Goal: Use online tool/utility: Use online tool/utility

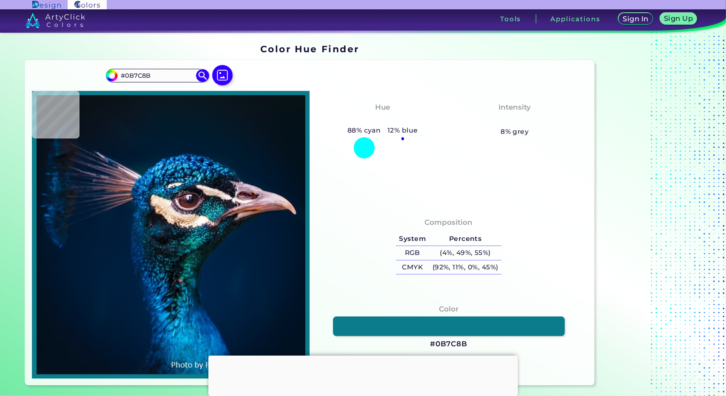
type input "#03556b"
type input "#03556B"
type input "#033c51"
type input "#033C51"
type input "#0b4354"
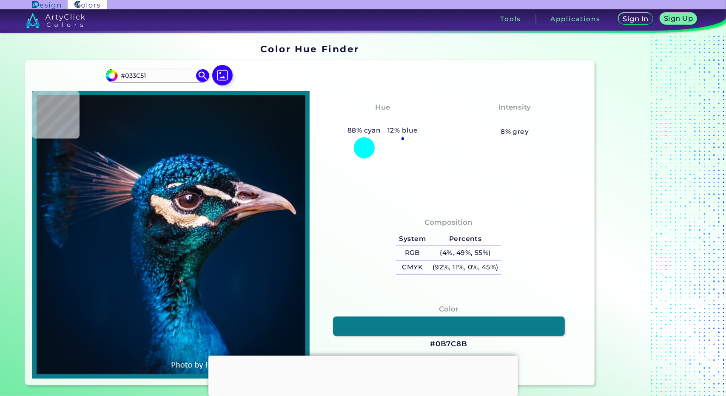
type input "#0B4354"
type input "#1f707d"
type input "#1F707D"
type input "#317883"
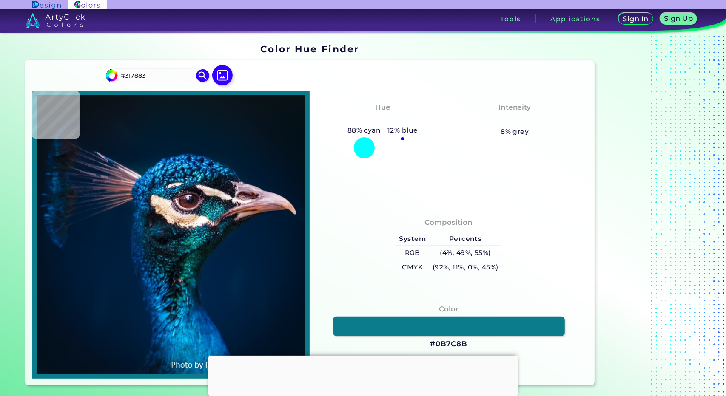
type input "#01454e"
type input "#01454E"
type input "#004c55"
type input "#004C55"
type input "#014a5a"
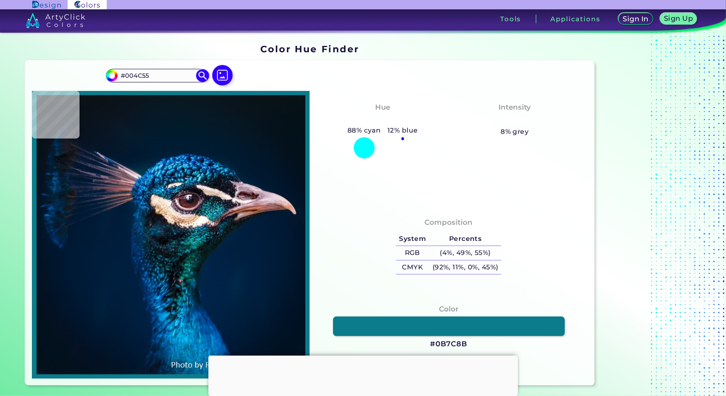
type input "#014A5A"
type input "#0b6182"
type input "#0B6182"
type input "#0e6587"
type input "#0E6587"
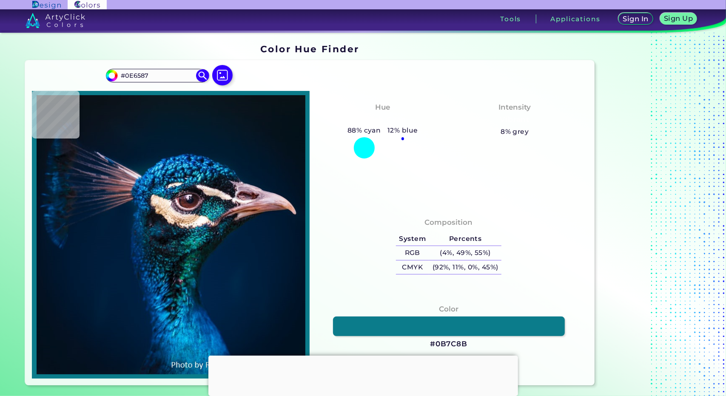
type input "#126488"
type input "#136984"
type input "#005166"
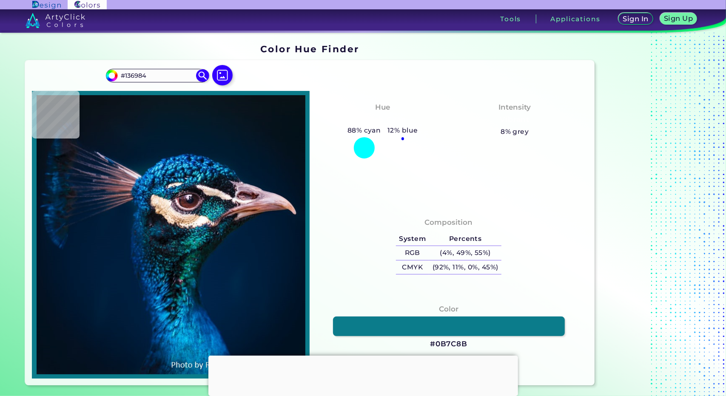
type input "#005166"
type input "#056474"
type input "#159196"
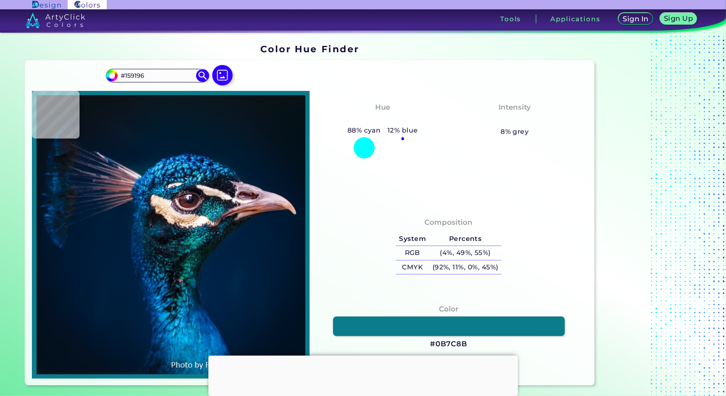
type input "#05898b"
type input "#05898B"
type input "#1a9f9f"
type input "#1A9F9F"
type input "#169595"
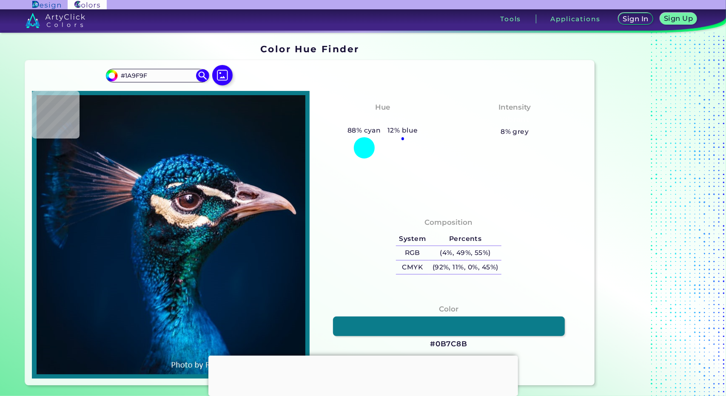
type input "#169595"
type input "#13858a"
type input "#13858A"
type input "#11767c"
type input "#11767C"
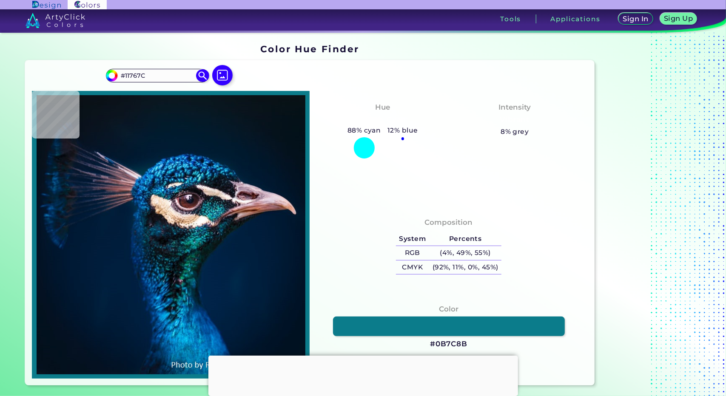
type input "#065d65"
type input "#065D65"
type input "#014552"
type input "#043946"
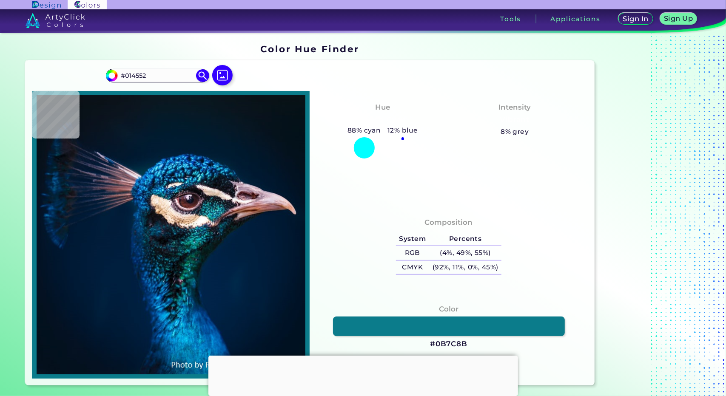
type input "#043946"
type input "#164c5a"
type input "#164C5A"
type input "#1d5b6a"
type input "#1D5B6A"
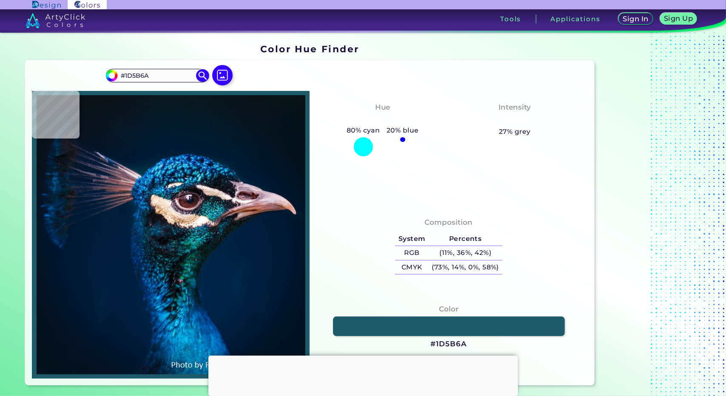
type input "#0e4250"
type input "#0E4250"
type input "#103a49"
type input "#103A49"
type input "#052f3f"
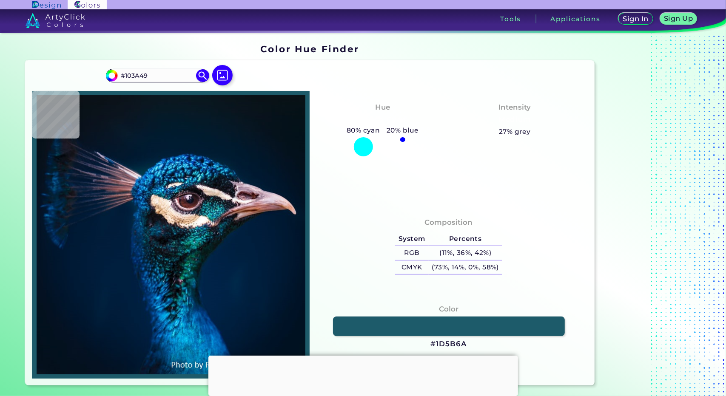
type input "#052F3F"
type input "#032839"
type input "#073a4f"
type input "#073A4F"
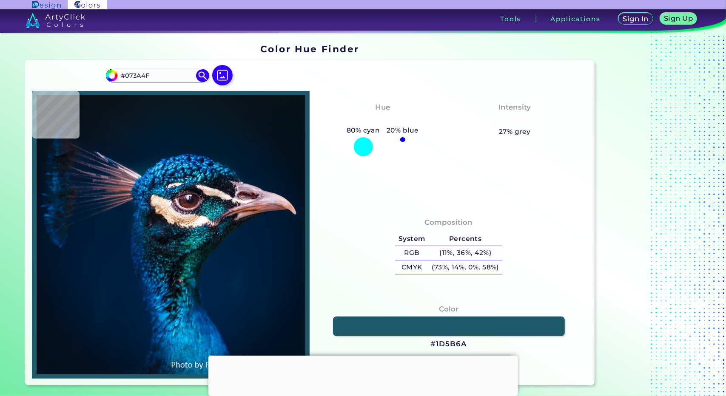
type input "#033349"
type input "#09485c"
type input "#09485C"
type input "#1c7484"
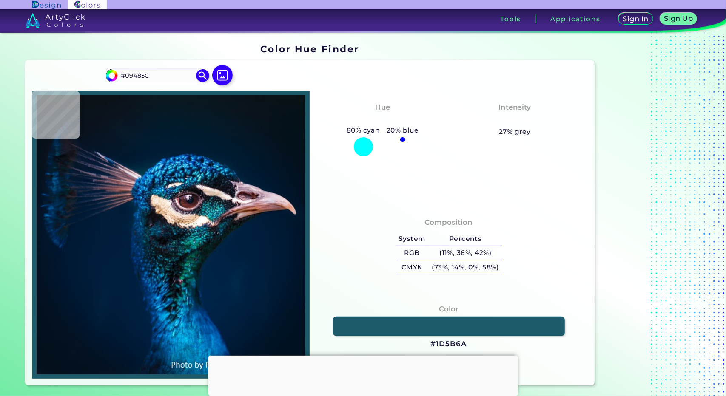
type input "#1C7484"
type input "#0f5060"
type input "#0F5060"
type input "#173a48"
type input "#173A48"
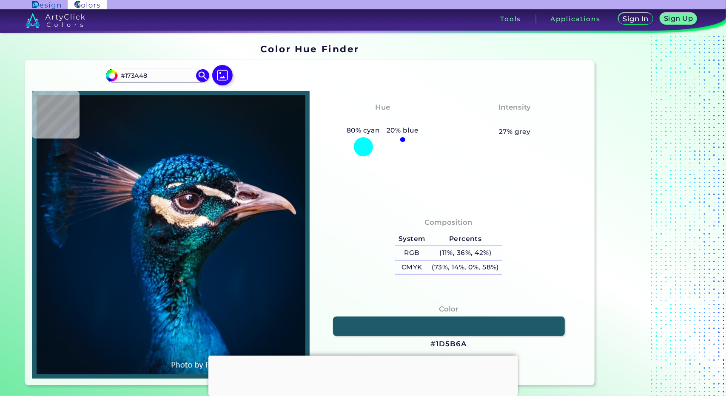
type input "#1b3c48"
type input "#1B3C48"
type input "#3a3a3f"
type input "#3A3A3F"
type input "#6b5657"
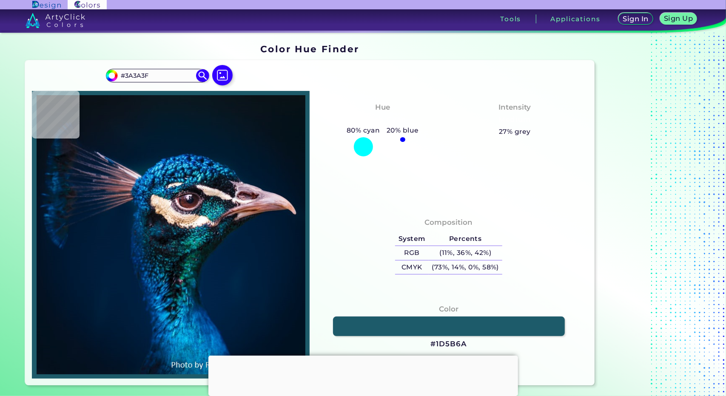
type input "#6B5657"
type input "#564949"
type input "#3a3338"
type input "#3A3338"
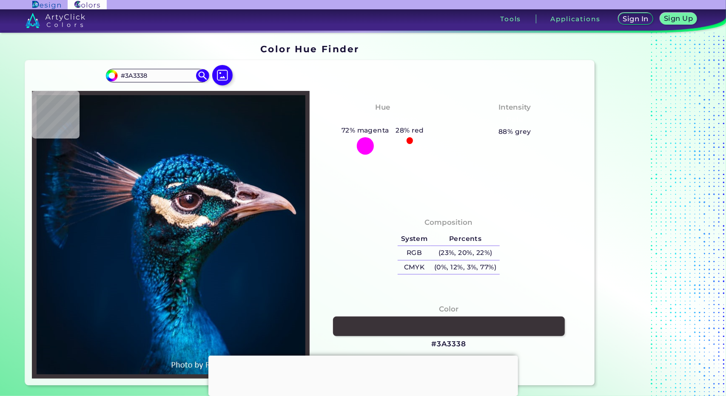
type input "#32363f"
type input "#32363F"
type input "#414044"
type input "#2d7a8b"
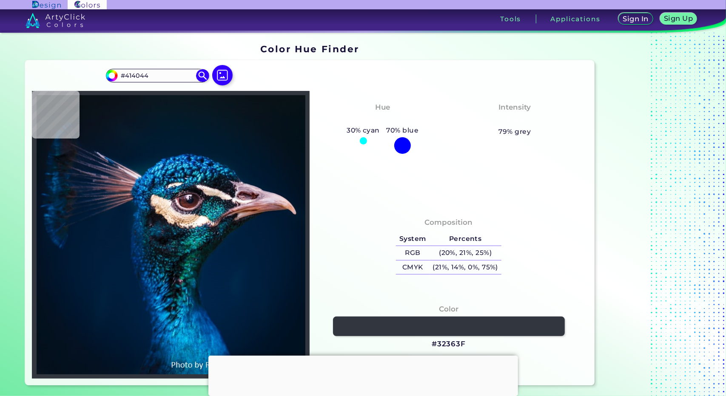
type input "#2D7A8B"
type input "#24595f"
type input "#24595F"
type input "#1c8590"
type input "#1C8590"
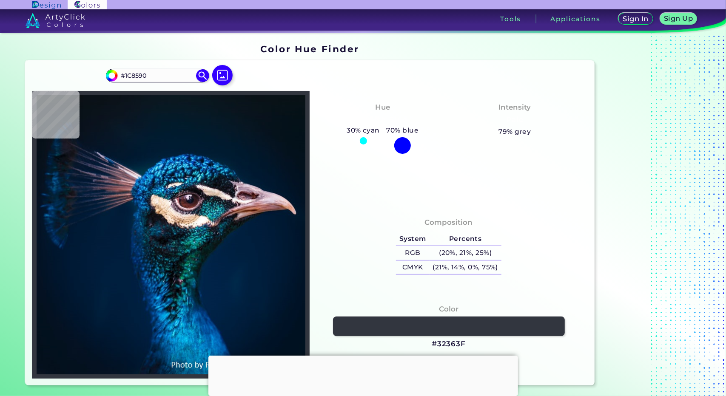
type input "#004e56"
type input "#004E56"
type input "#128d90"
type input "#128D90"
type input "#035459"
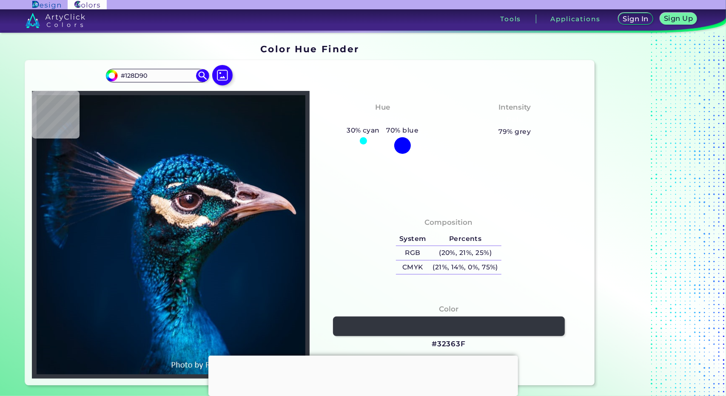
type input "#035459"
type input "#035d5e"
type input "#035D5E"
type input "#19918e"
type input "#19918E"
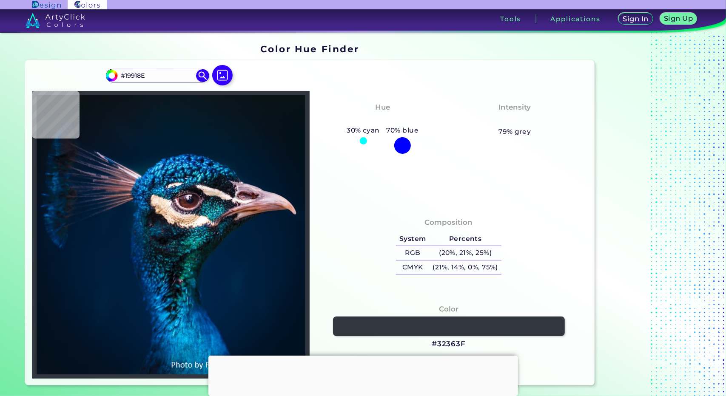
type input "#1ab3b8"
type input "#1AB3B8"
type input "#0cbfc5"
type input "#0CBFC5"
type input "#0ec0c7"
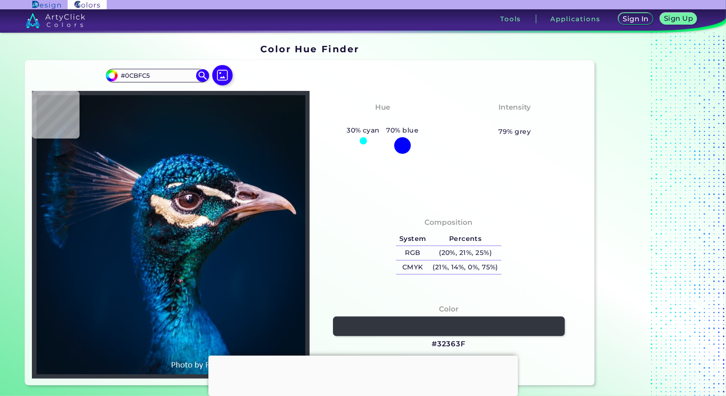
type input "#0EC0C7"
type input "#04aeb4"
type input "#04AEB4"
type input "#09697b"
type input "#09697B"
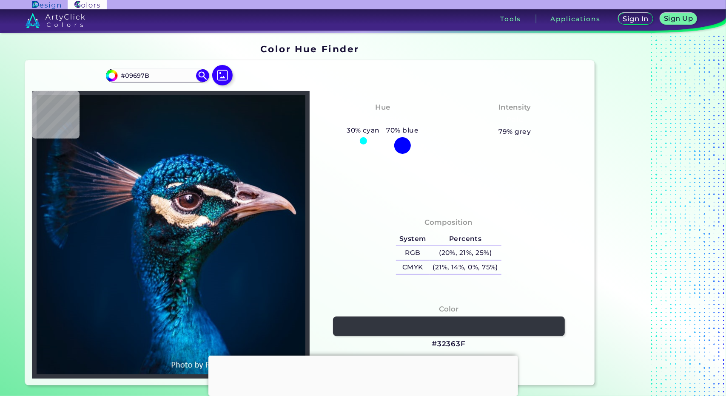
type input "#052e40"
type input "#052E40"
type input "#284254"
type input "#084f5f"
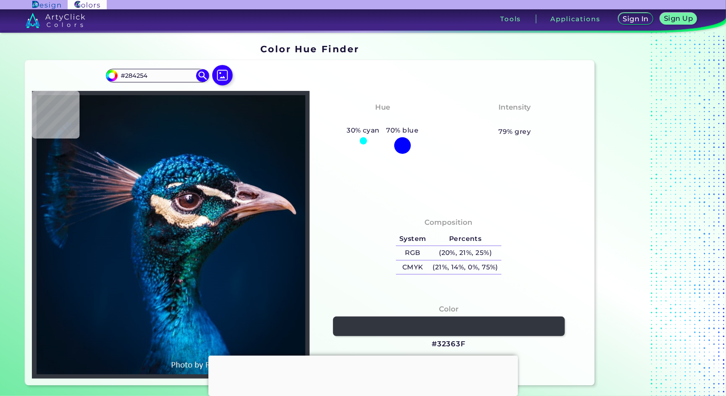
type input "#084F5F"
type input "#033e60"
type input "#033E60"
type input "#014357"
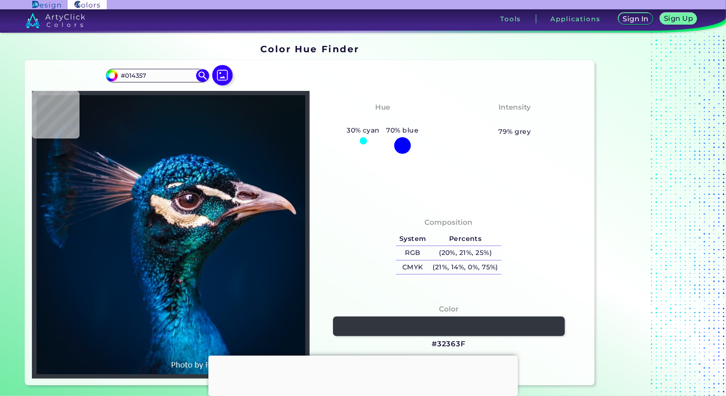
type input "#6c7091"
type input "#6C7091"
type input "#fbfaf4"
type input "#FBFAF4"
type input "#6da09f"
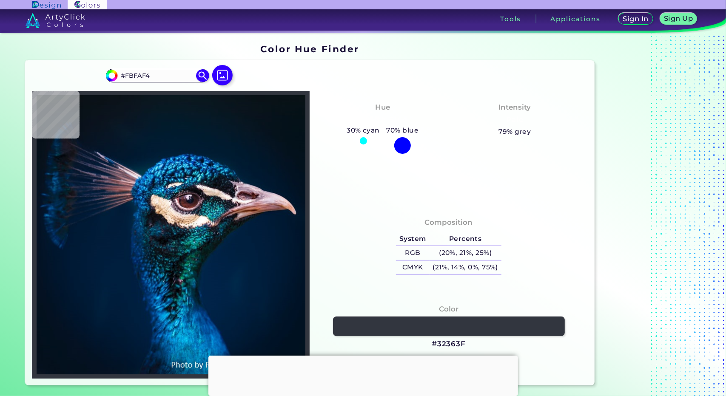
type input "#6DA09F"
type input "#0b788c"
type input "#0B788C"
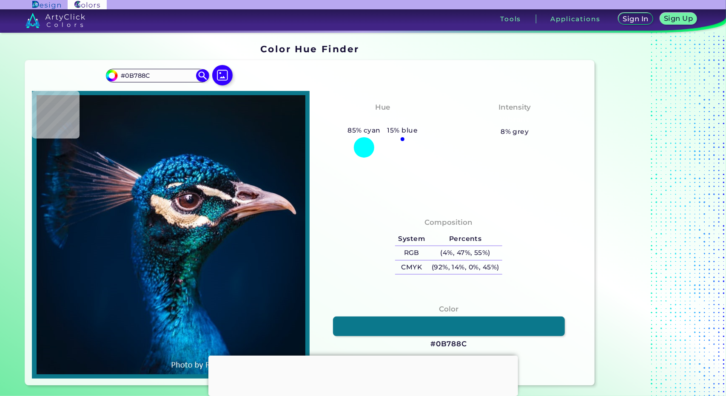
type input "#083645"
type input "#1b4954"
type input "#1B4954"
type input "#dabfa7"
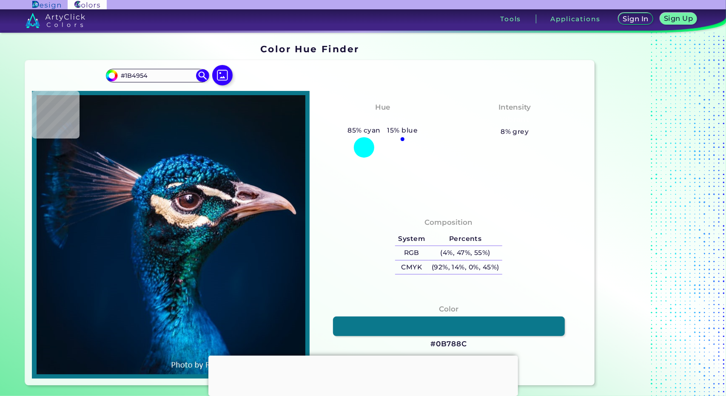
type input "#DABFA7"
type input "#968689"
type input "#0c151d"
type input "#0C151D"
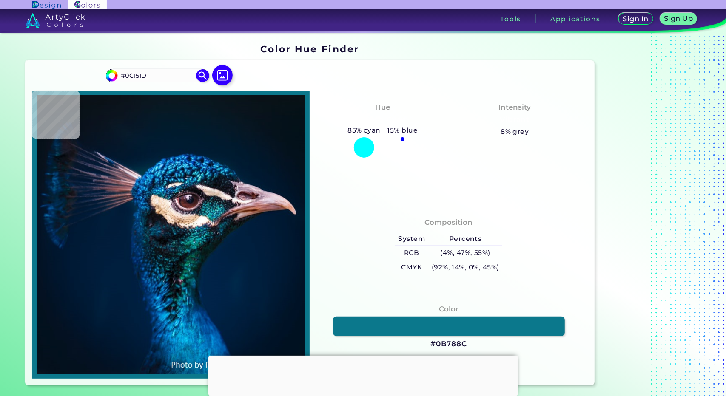
type input "#0b536a"
type input "#0B536A"
type input "#00386b"
type input "#00386B"
type input "#2daacc"
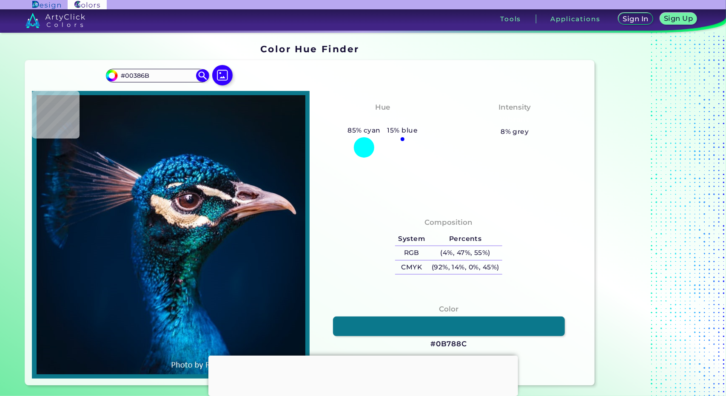
type input "#2DAACC"
type input "#002339"
type input "#001c32"
type input "#001C32"
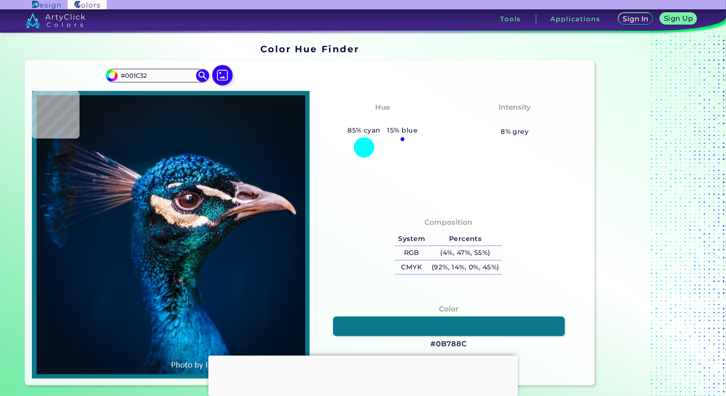
type input "#001b30"
type input "#001B30"
type input "#011a2e"
type input "#011A2E"
type input "#011a2d"
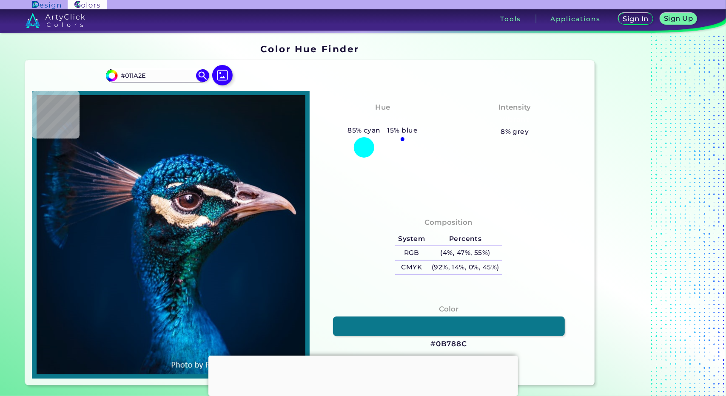
type input "#011A2D"
type input "#031a2a"
type input "#031A2A"
type input "#041827"
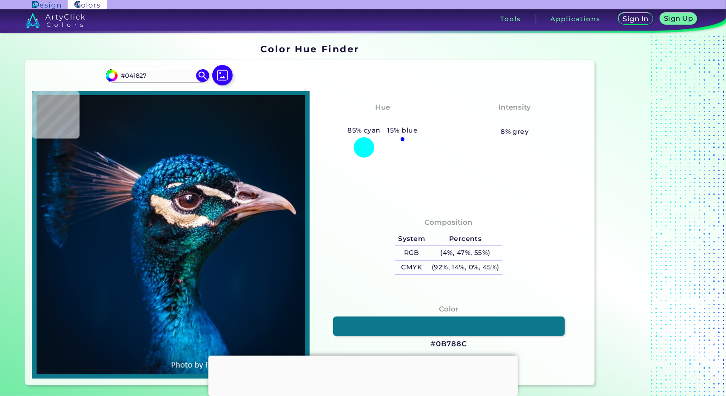
type input "#061726"
type input "#061824"
type input "#061721"
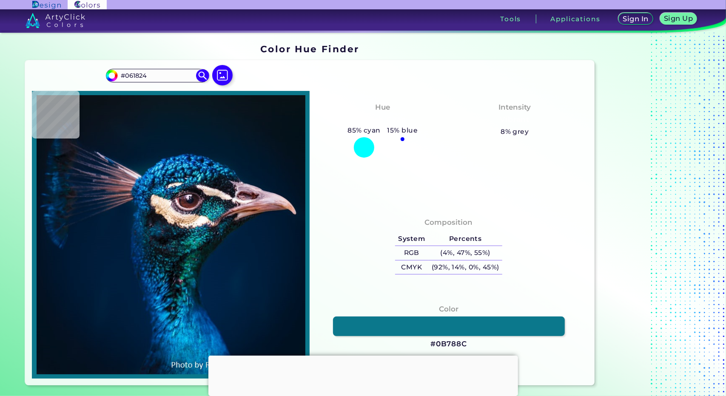
type input "#061721"
type input "#08161f"
type input "#08161F"
type input "#09161f"
type input "#09161F"
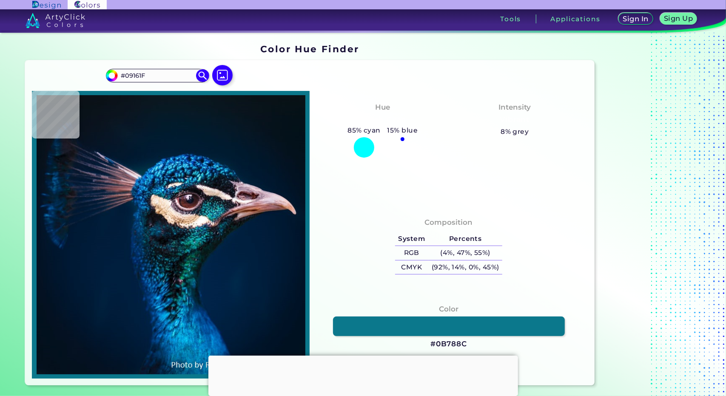
type input "#09141e"
type input "#09141E"
type input "#08151d"
type input "#08151D"
type input "#08141d"
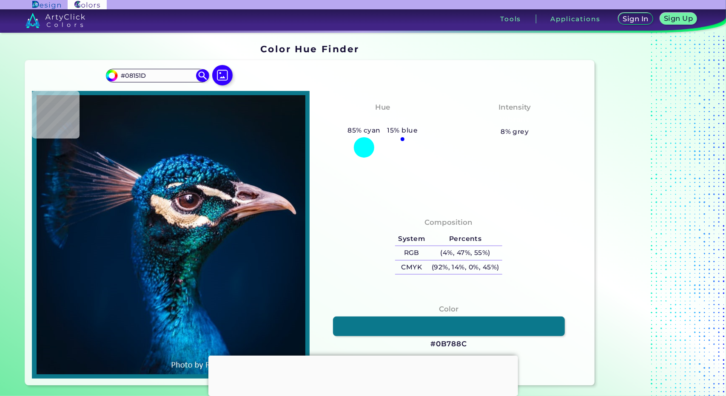
type input "#08141D"
type input "#0a141d"
type input "#0A141D"
type input "#0a151b"
type input "#0A151B"
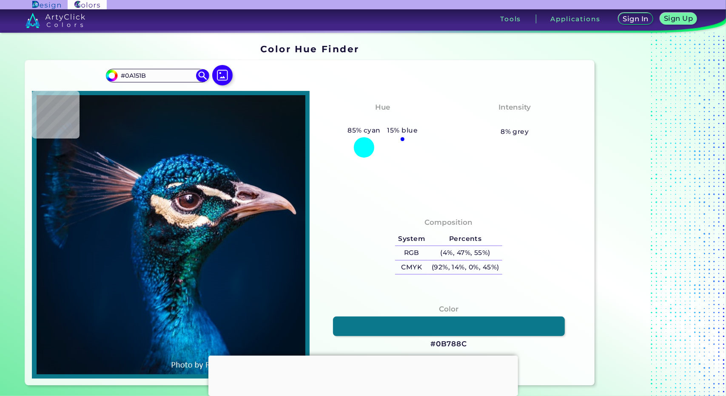
type input "#0a141b"
type input "#0A141B"
type input "#0b141b"
type input "#0B141B"
type input "#0a131a"
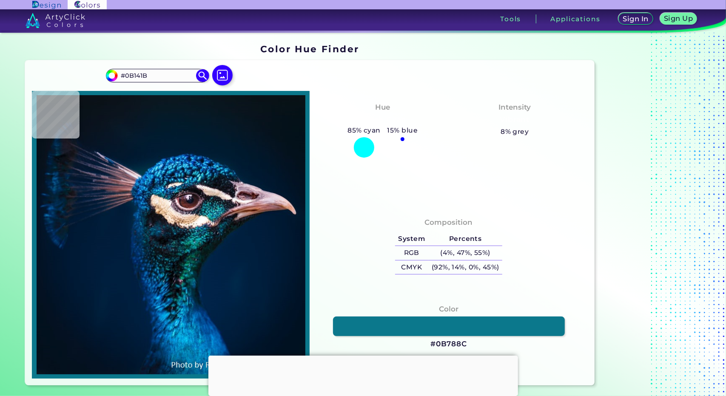
type input "#0A131A"
type input "#0b141b"
type input "#0B141B"
type input "#000000"
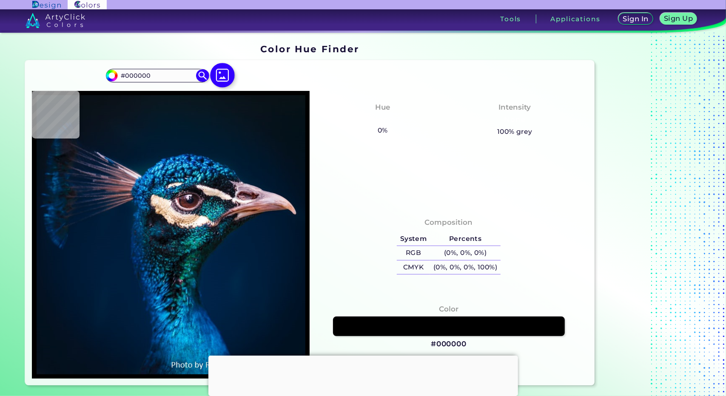
click at [219, 74] on img at bounding box center [222, 75] width 25 height 25
click at [0, 0] on input "file" at bounding box center [0, 0] width 0 height 0
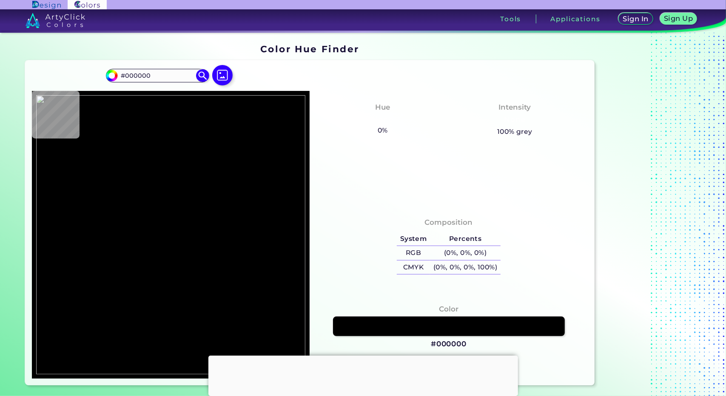
type input "#0094c4"
type input "#0094C4"
type input "#010052"
type input "#010050"
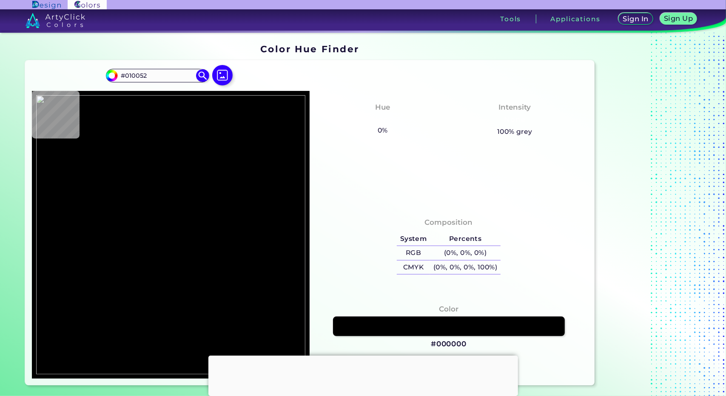
type input "#010050"
type input "#020053"
type input "#03005b"
type input "#03005B"
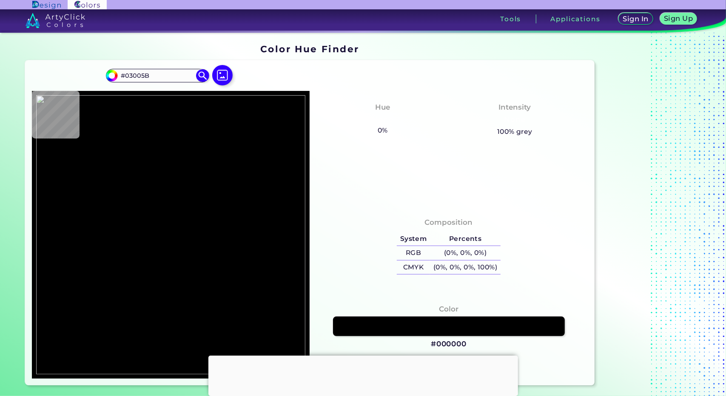
type input "#0b0068"
type input "#0B0068"
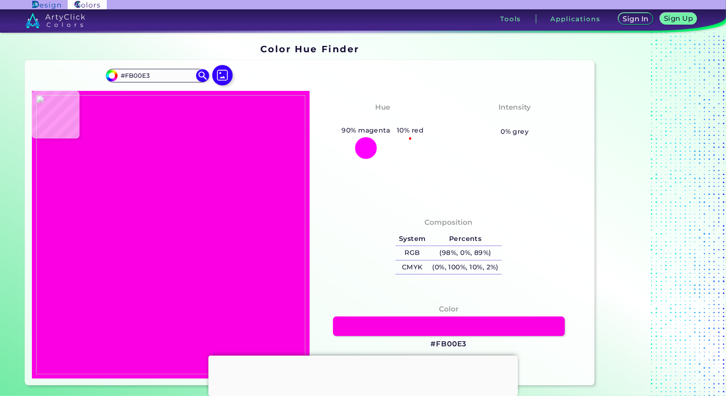
click at [178, 302] on img at bounding box center [170, 234] width 269 height 279
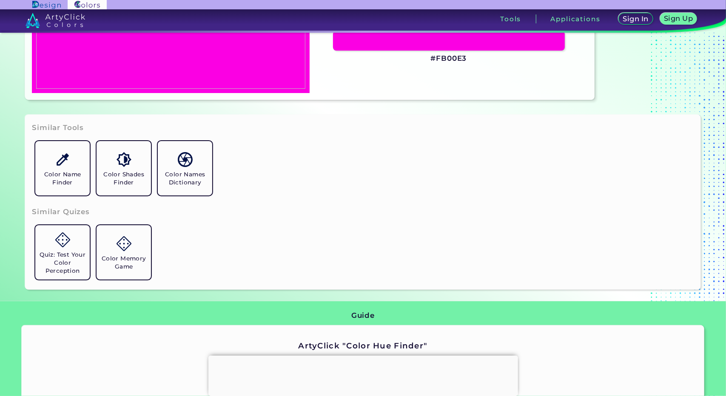
scroll to position [287, 0]
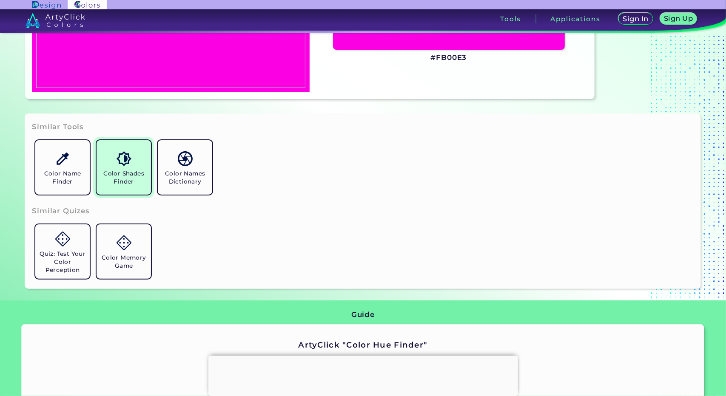
click at [128, 159] on img at bounding box center [123, 158] width 15 height 15
